Goal: Information Seeking & Learning: Compare options

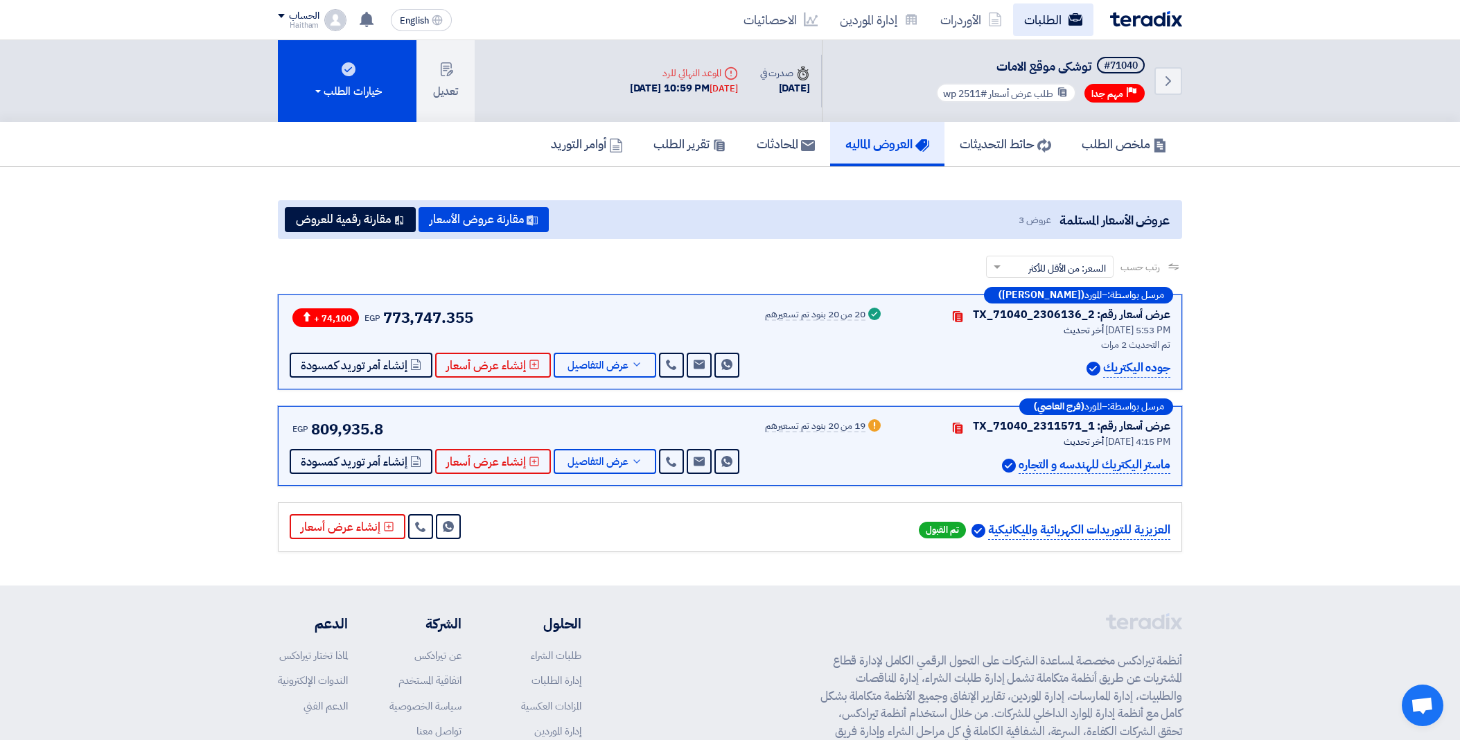
scroll to position [125, 0]
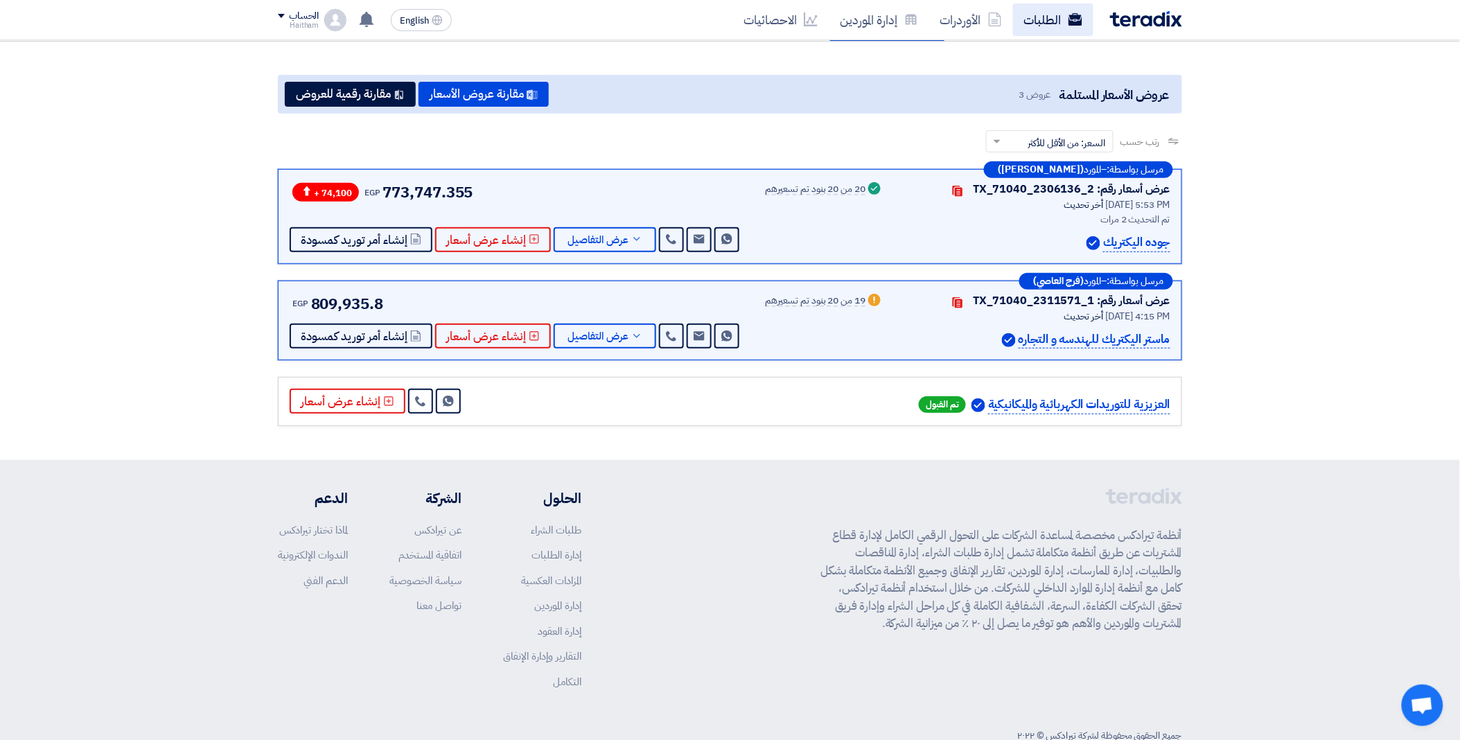
drag, startPoint x: 0, startPoint y: 0, endPoint x: 1041, endPoint y: 19, distance: 1041.0
click at [1041, 19] on link "الطلبات" at bounding box center [1053, 19] width 80 height 33
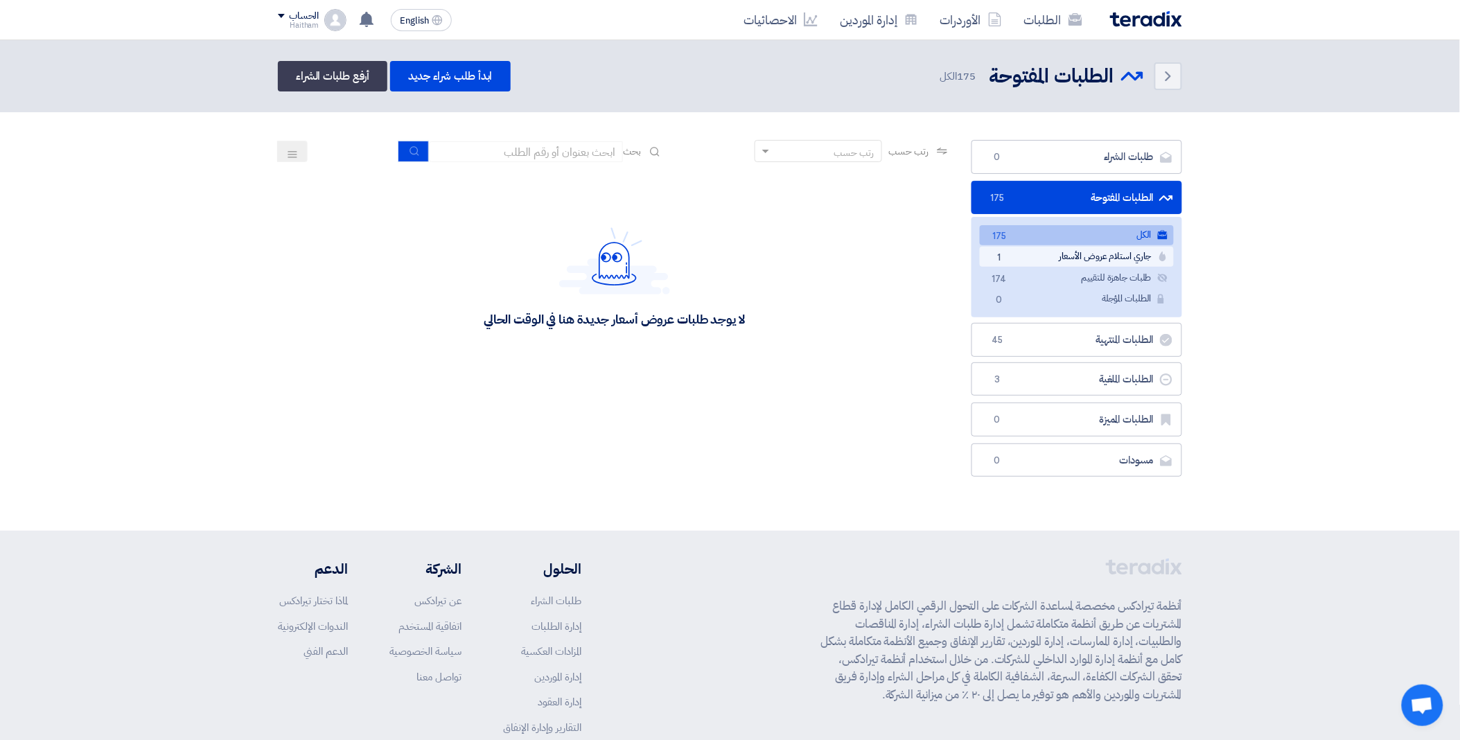
click at [1071, 254] on link "جاري استلام عروض الأسعار جاري استلام عروض الأسعار 1" at bounding box center [1077, 257] width 194 height 20
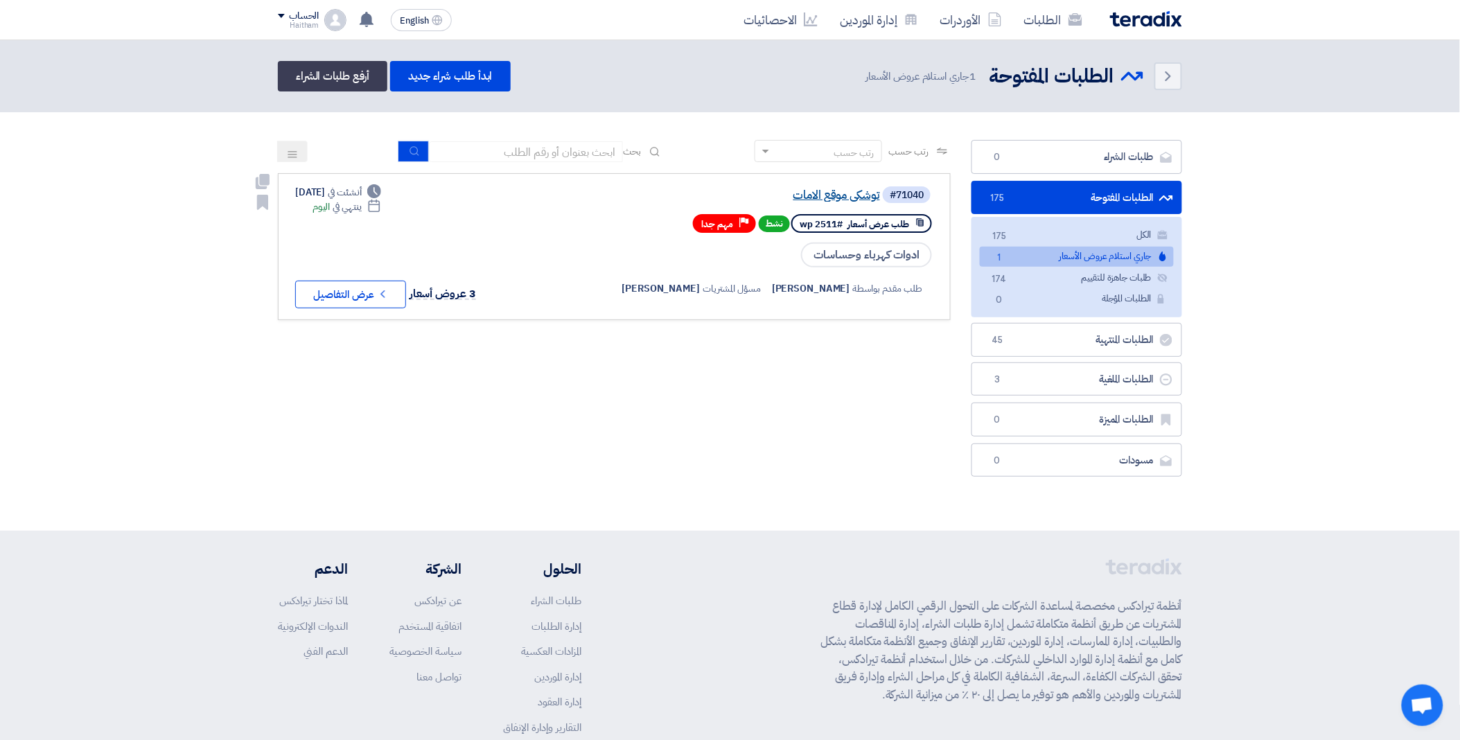
click at [863, 195] on link "توشكى موقع الامات" at bounding box center [741, 195] width 277 height 12
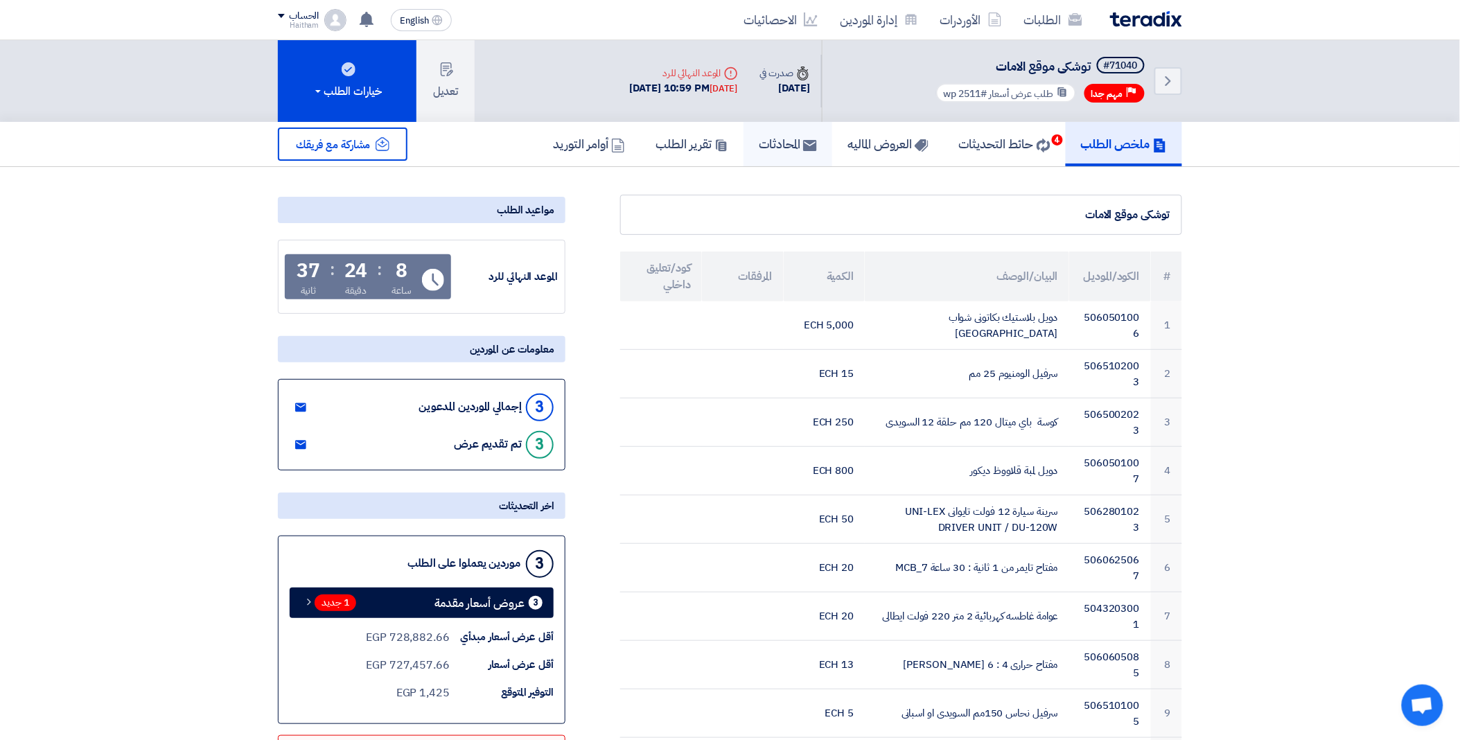
click at [771, 143] on h5 "المحادثات" at bounding box center [788, 144] width 58 height 16
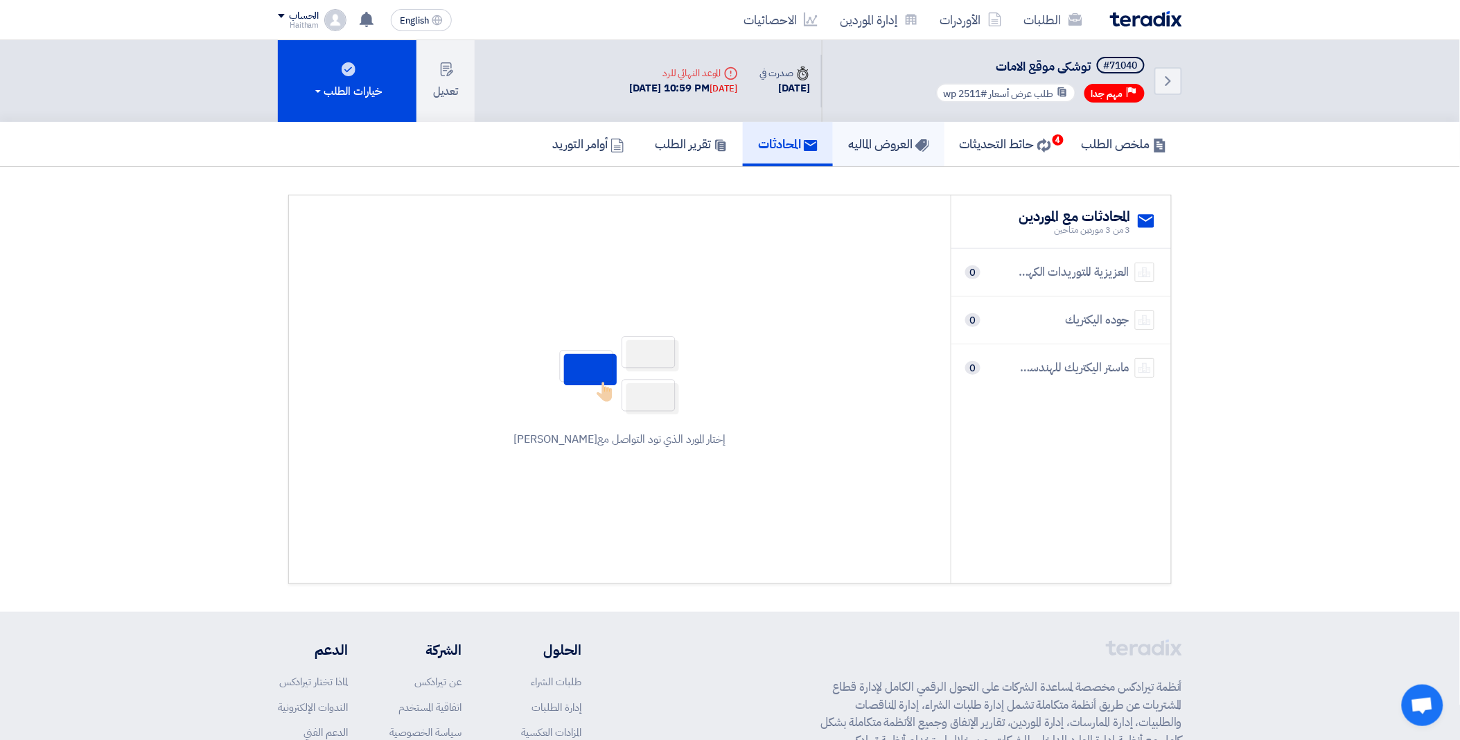
click at [884, 144] on h5 "العروض الماليه" at bounding box center [888, 144] width 81 height 16
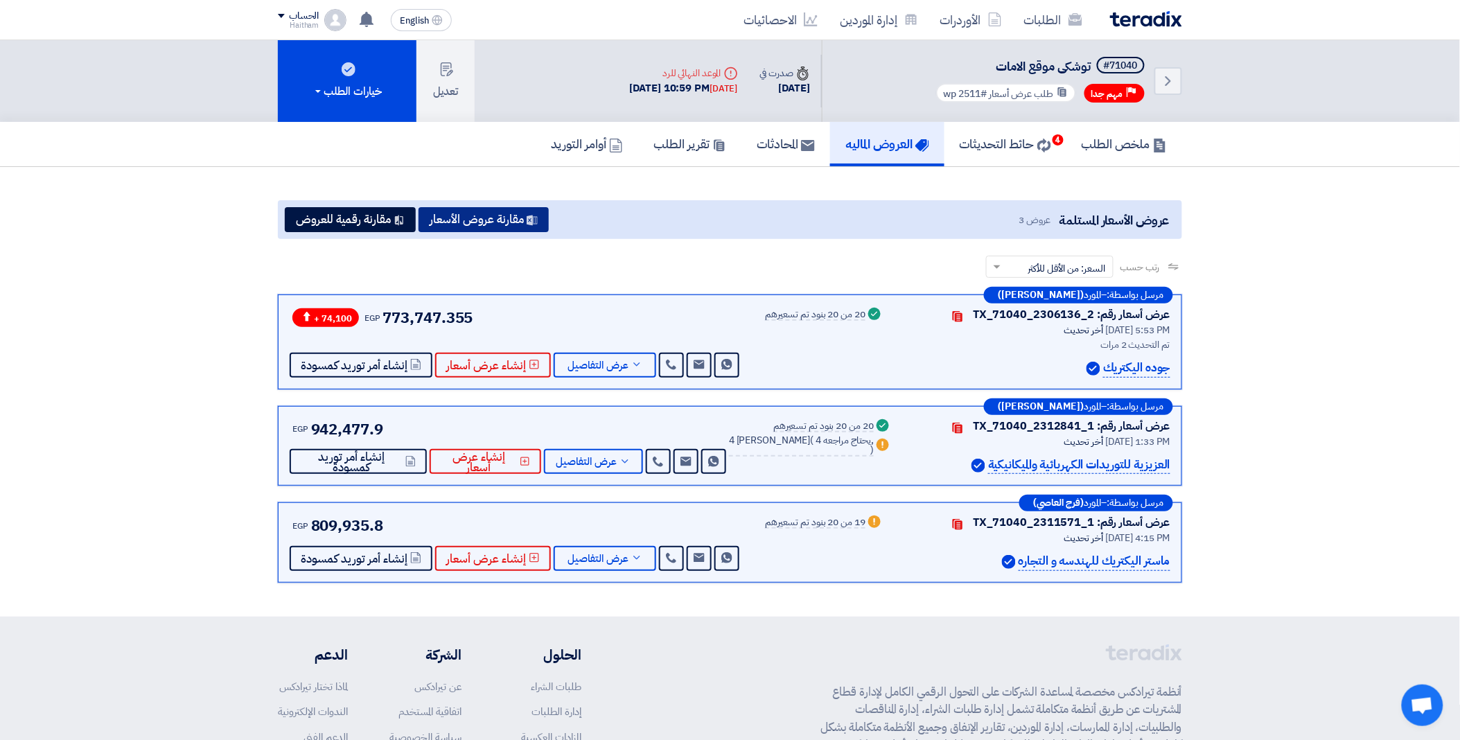
click at [486, 215] on button "مقارنة عروض الأسعار" at bounding box center [484, 219] width 130 height 25
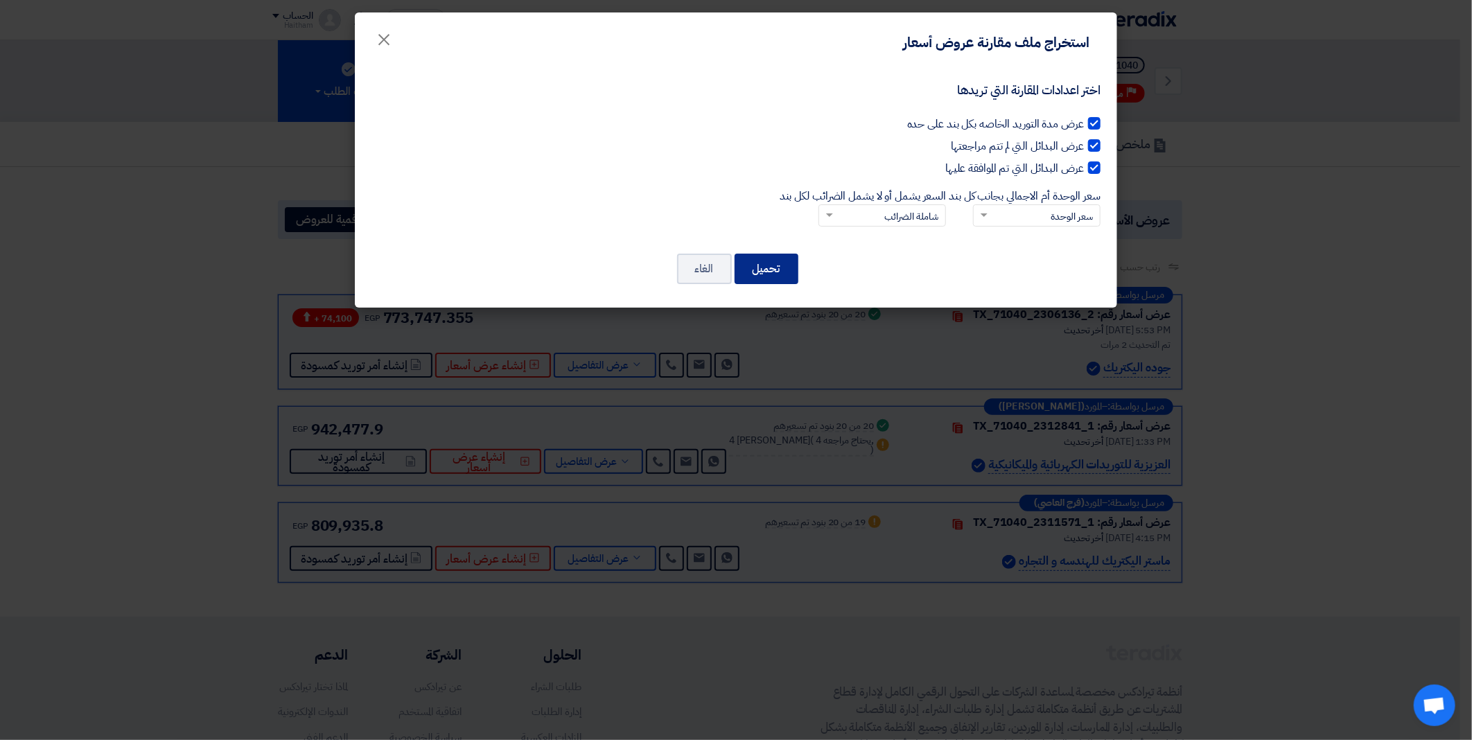
click at [764, 265] on button "تحميل" at bounding box center [767, 269] width 64 height 30
